Goal: Information Seeking & Learning: Learn about a topic

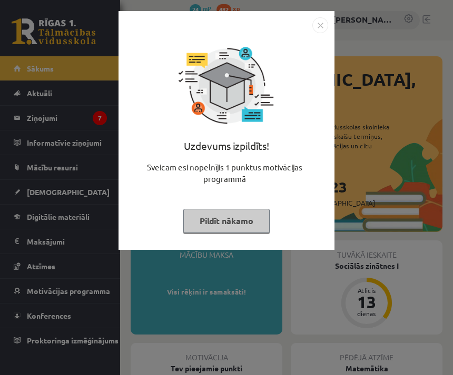
click at [316, 31] on img "Close" at bounding box center [320, 25] width 16 height 16
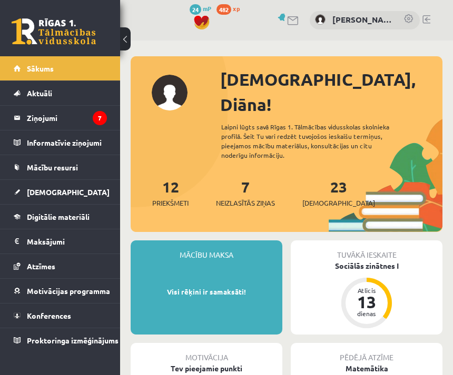
click at [86, 314] on link "Konferences" at bounding box center [60, 316] width 93 height 24
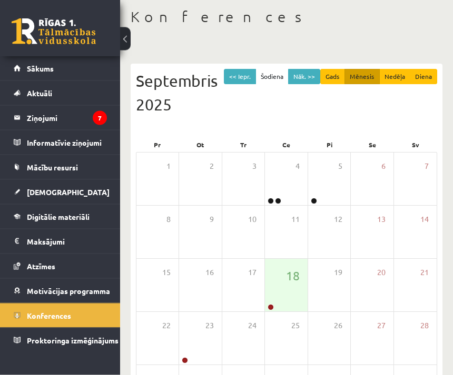
scroll to position [52, 0]
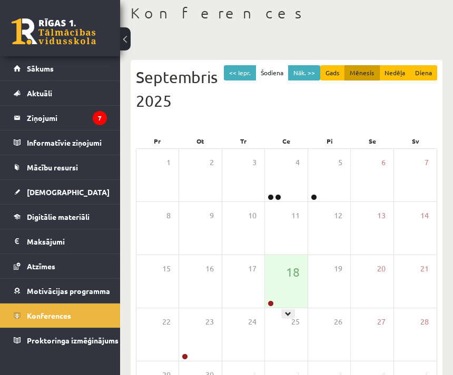
click at [299, 262] on div "18" at bounding box center [286, 281] width 42 height 53
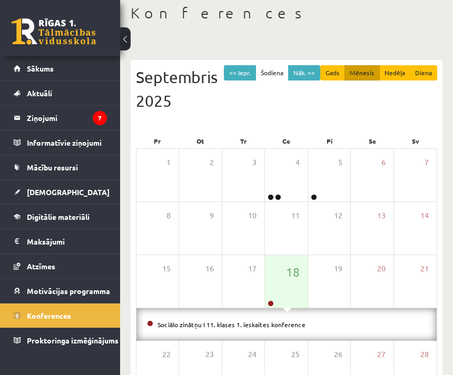
click at [272, 299] on div "18" at bounding box center [286, 281] width 42 height 53
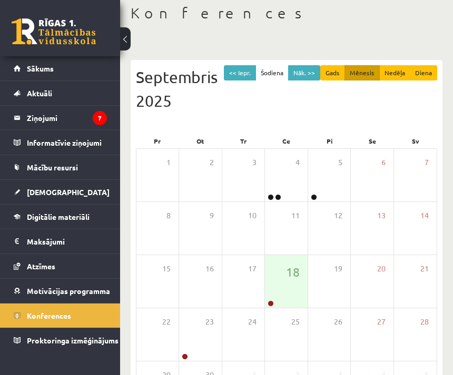
click at [270, 298] on div "18" at bounding box center [286, 281] width 42 height 53
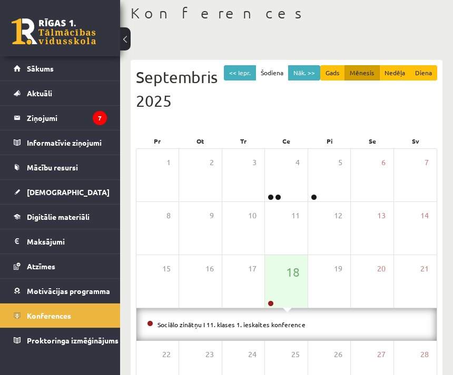
click at [280, 322] on link "Sociālo zinātņu I 11. klases 1. ieskaites konference" at bounding box center [231, 324] width 148 height 8
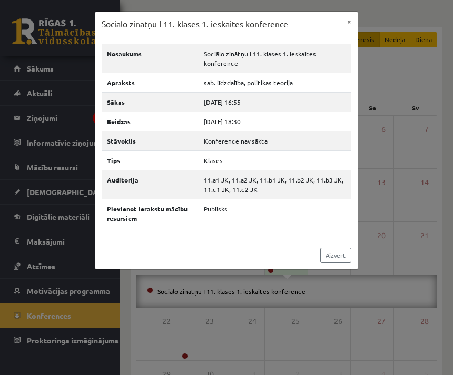
scroll to position [86, 0]
click at [344, 20] on button "×" at bounding box center [348, 22] width 17 height 20
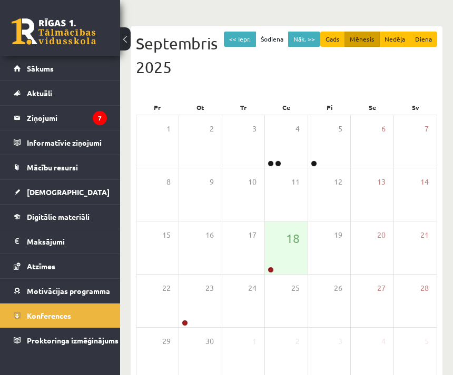
click at [97, 125] on legend "Ziņojumi 7" at bounding box center [67, 118] width 80 height 24
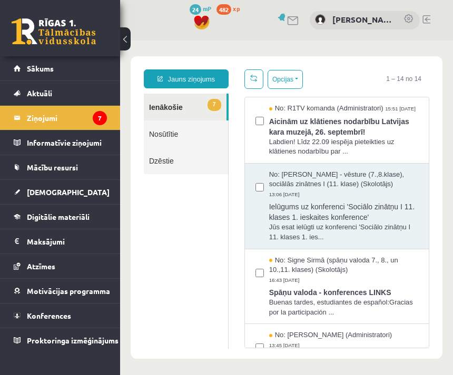
click at [93, 202] on link "[DEMOGRAPHIC_DATA]" at bounding box center [60, 192] width 93 height 24
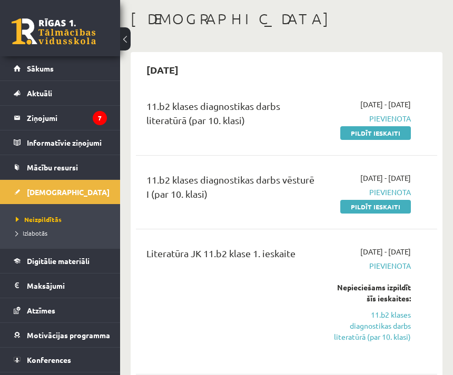
scroll to position [44, 0]
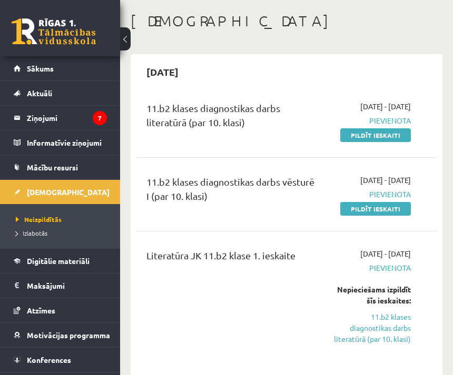
click at [101, 258] on link "Digitālie materiāli" at bounding box center [60, 261] width 93 height 24
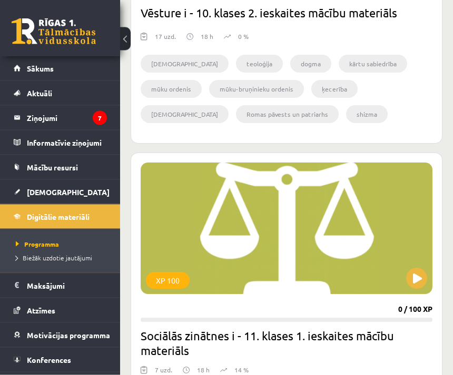
scroll to position [3673, 0]
click at [37, 196] on span "[DEMOGRAPHIC_DATA]" at bounding box center [68, 191] width 83 height 9
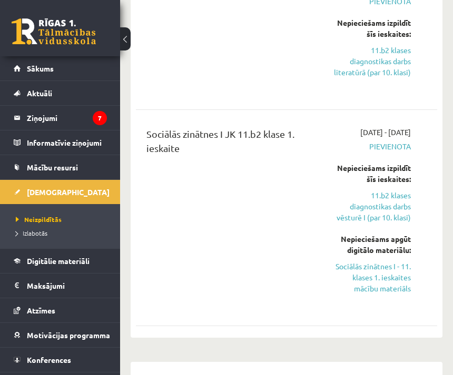
scroll to position [312, 0]
click at [26, 262] on link "Digitālie materiāli" at bounding box center [60, 261] width 93 height 24
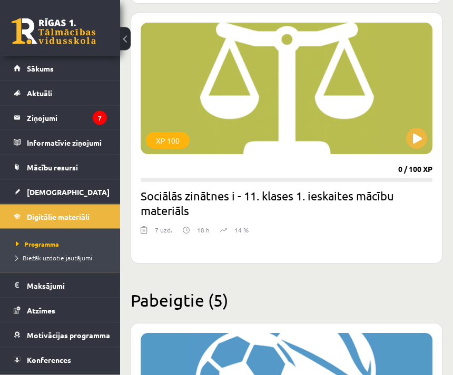
scroll to position [3813, 0]
click at [383, 197] on h2 "Sociālās zinātnes i - 11. klases 1. ieskaites mācību materiāls" at bounding box center [287, 202] width 292 height 29
click at [409, 137] on button at bounding box center [416, 138] width 21 height 21
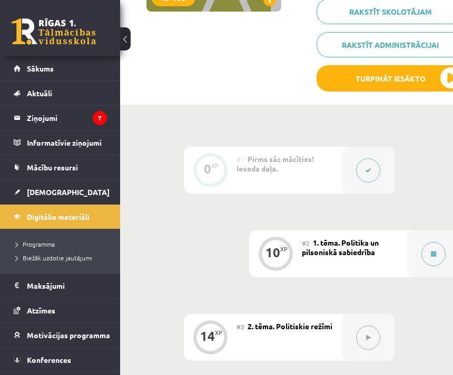
scroll to position [206, 0]
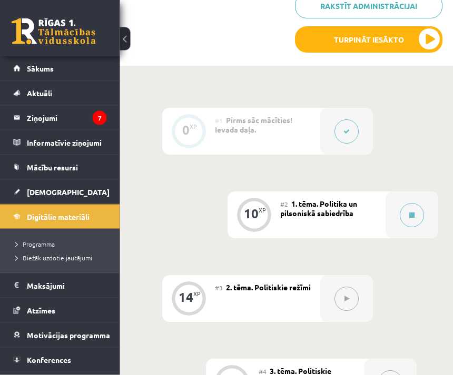
click at [415, 214] on icon at bounding box center [411, 216] width 5 height 6
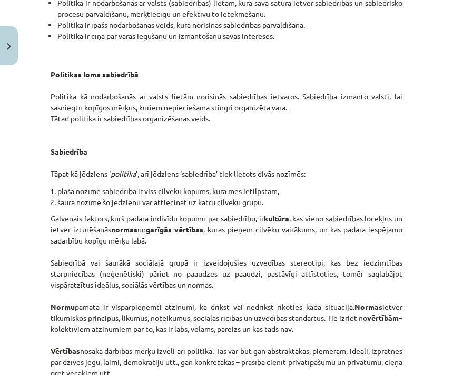
scroll to position [1452, 0]
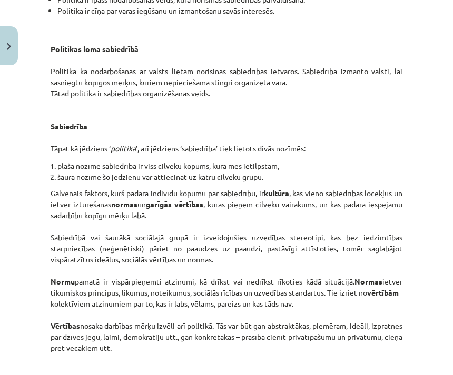
click at [134, 237] on p "Galvenais faktors, kurš padara indivīdu kopumu par sabiedrību, ir kultūra , kas…" at bounding box center [227, 276] width 352 height 177
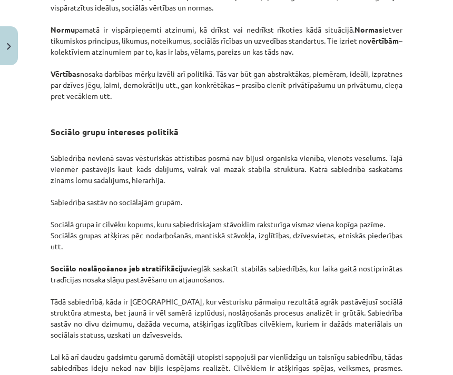
scroll to position [1704, 0]
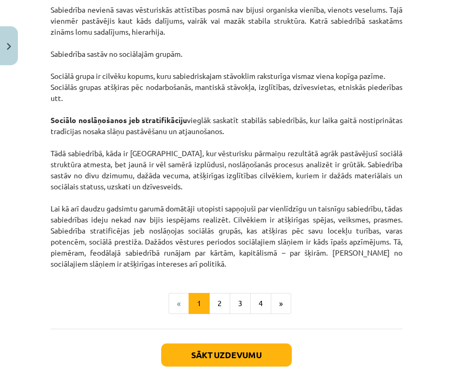
click at [228, 293] on button "2" at bounding box center [219, 303] width 21 height 21
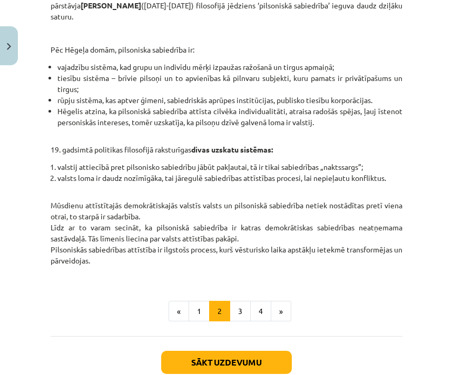
scroll to position [455, 0]
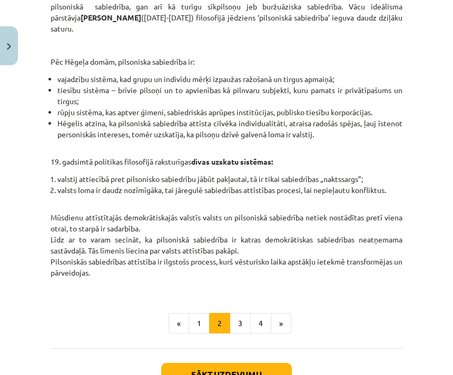
click at [239, 313] on button "3" at bounding box center [239, 323] width 21 height 21
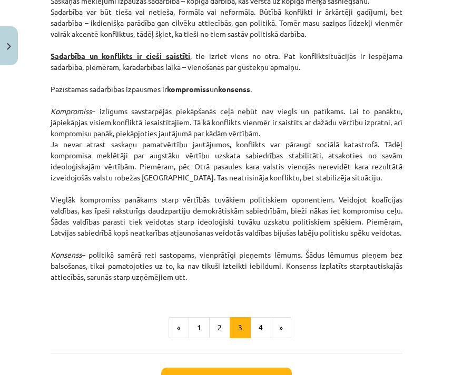
scroll to position [1598, 0]
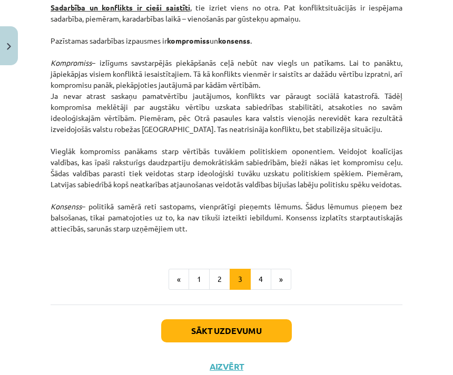
click at [262, 278] on button "4" at bounding box center [260, 279] width 21 height 21
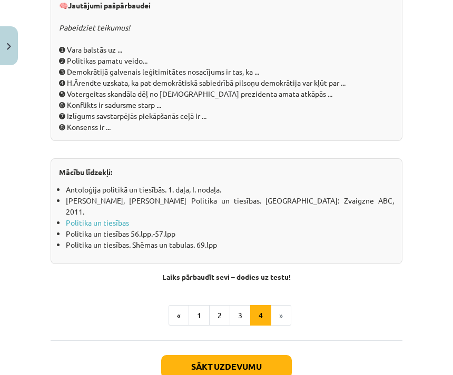
scroll to position [1256, 0]
